Goal: Check status: Check status

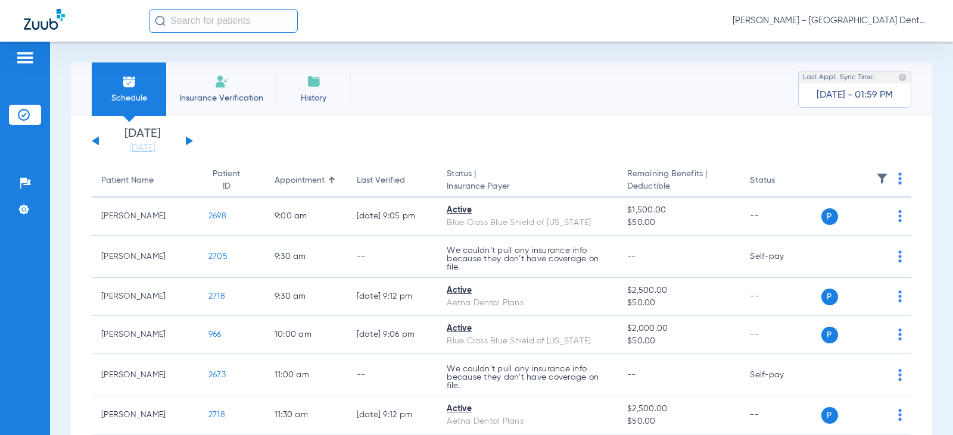
click at [191, 140] on button at bounding box center [189, 140] width 7 height 9
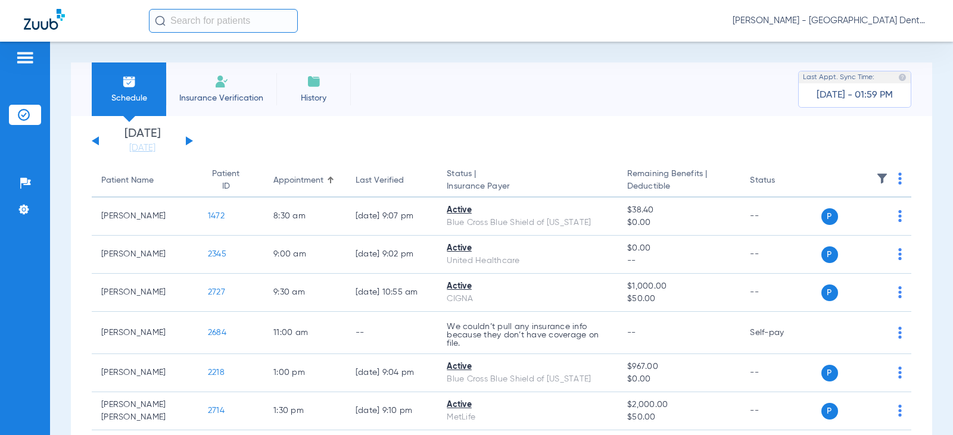
click at [191, 139] on div "[DATE] [DATE] [DATE] [DATE] [DATE] [DATE] [DATE] [DATE] [DATE] [DATE] [DATE] [D…" at bounding box center [142, 141] width 101 height 26
click at [188, 139] on button at bounding box center [189, 140] width 7 height 9
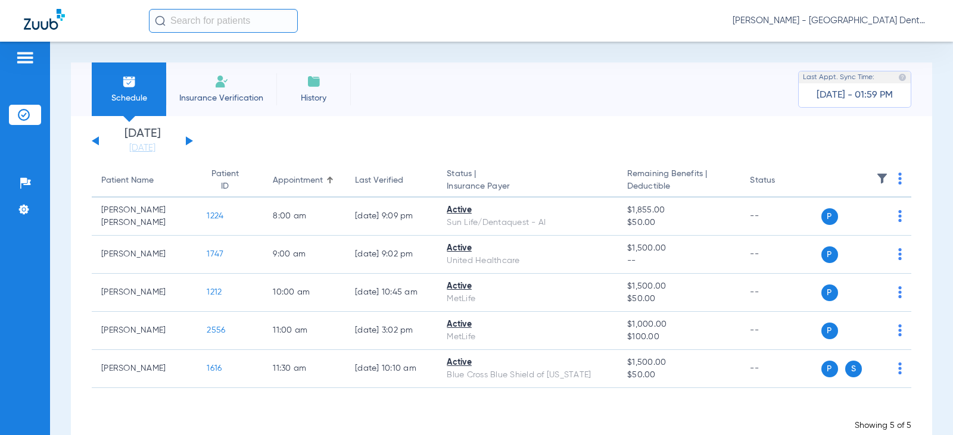
click at [190, 141] on button at bounding box center [189, 140] width 7 height 9
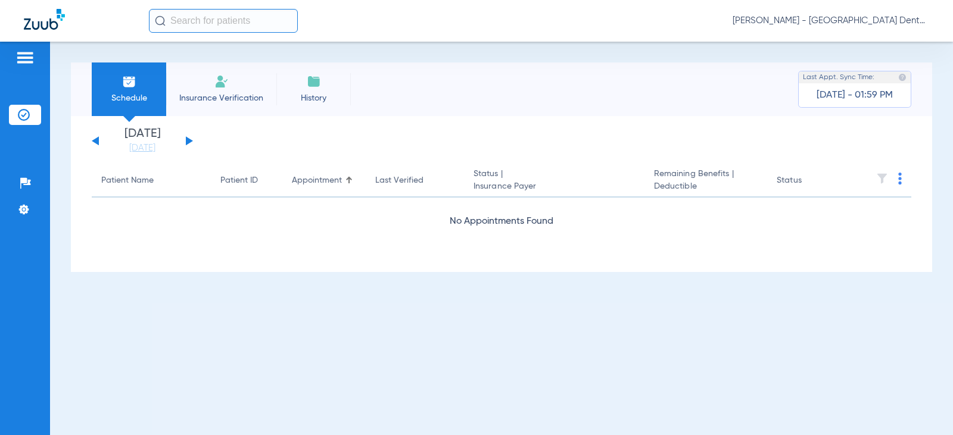
click at [189, 141] on button at bounding box center [189, 140] width 7 height 9
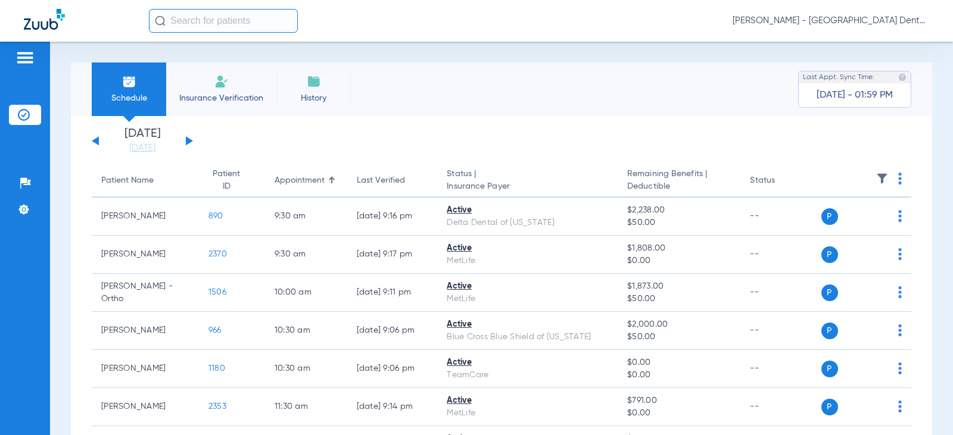
click at [189, 141] on button at bounding box center [189, 140] width 7 height 9
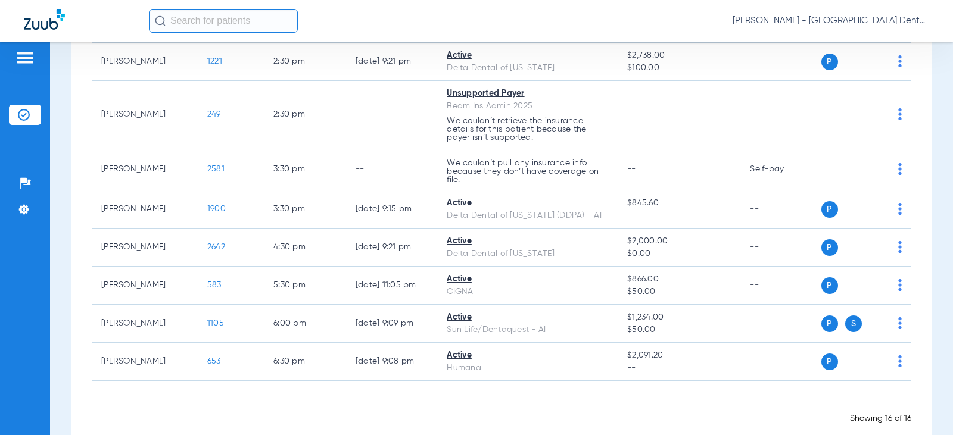
scroll to position [417, 0]
